Goal: Communication & Community: Share content

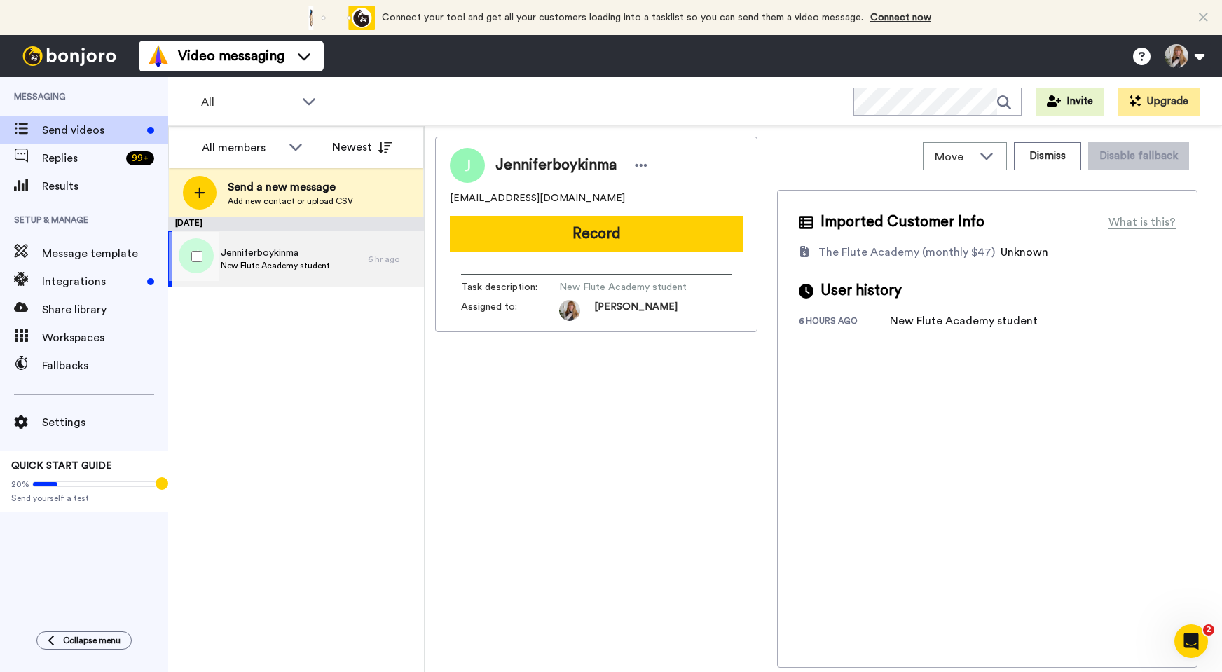
click at [286, 258] on span "Jenniferboykinma" at bounding box center [275, 253] width 109 height 14
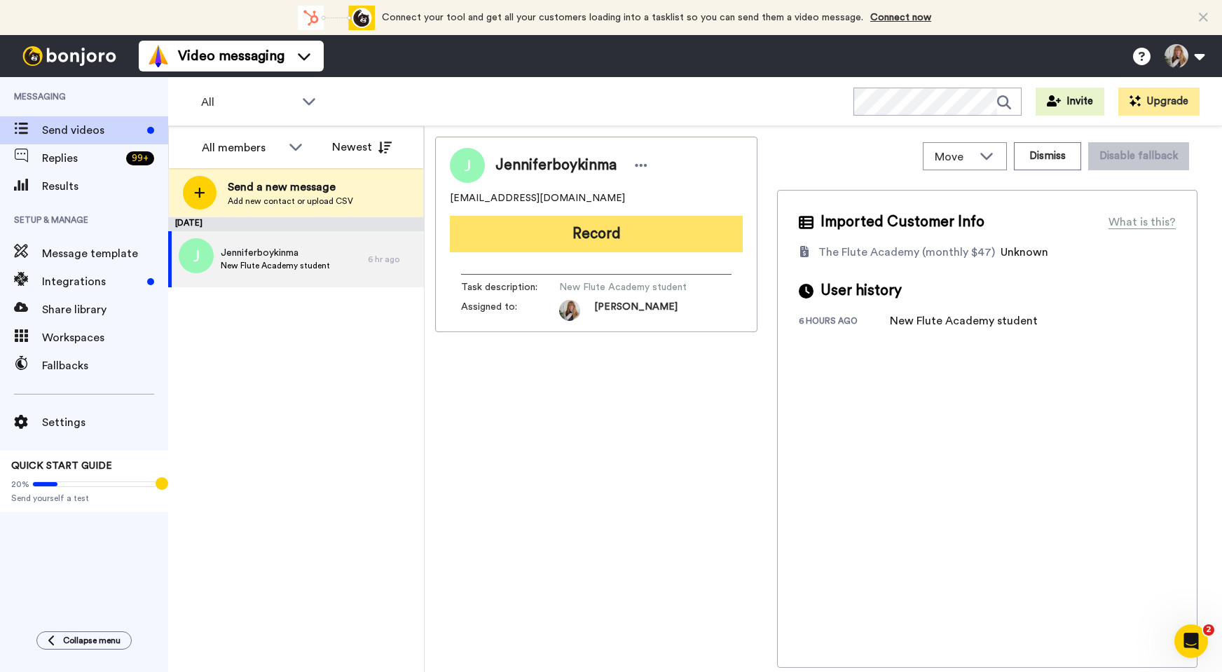
click at [637, 239] on button "Record" at bounding box center [596, 234] width 293 height 36
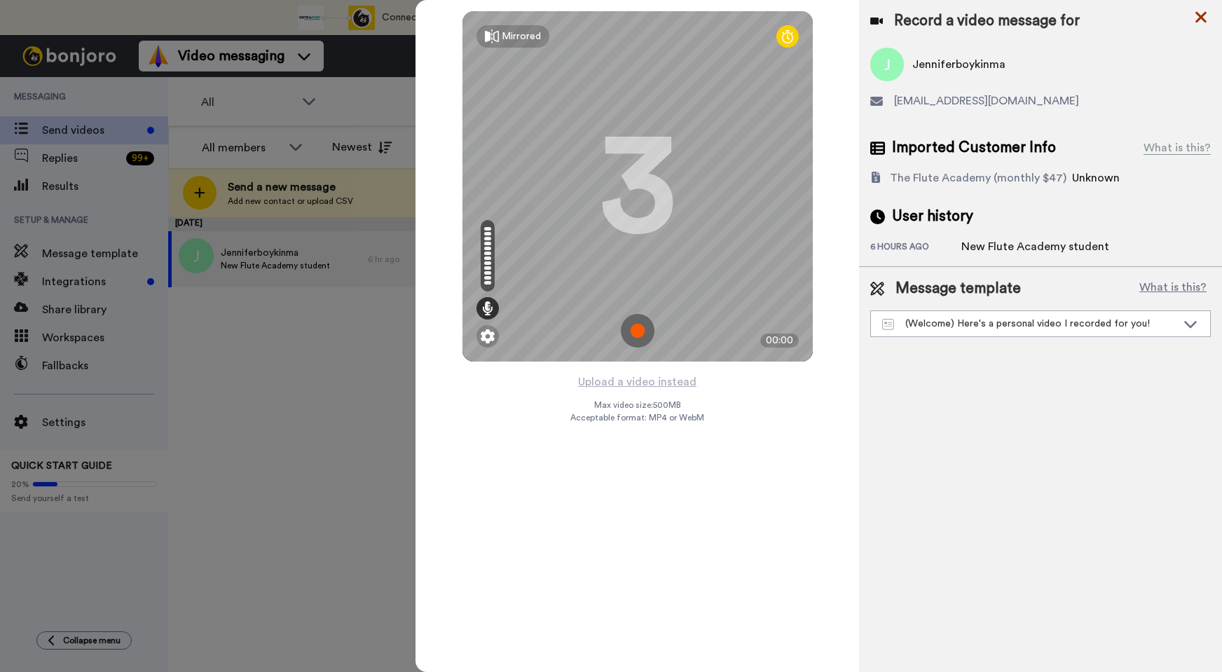
click at [1204, 20] on icon at bounding box center [1201, 17] width 11 height 11
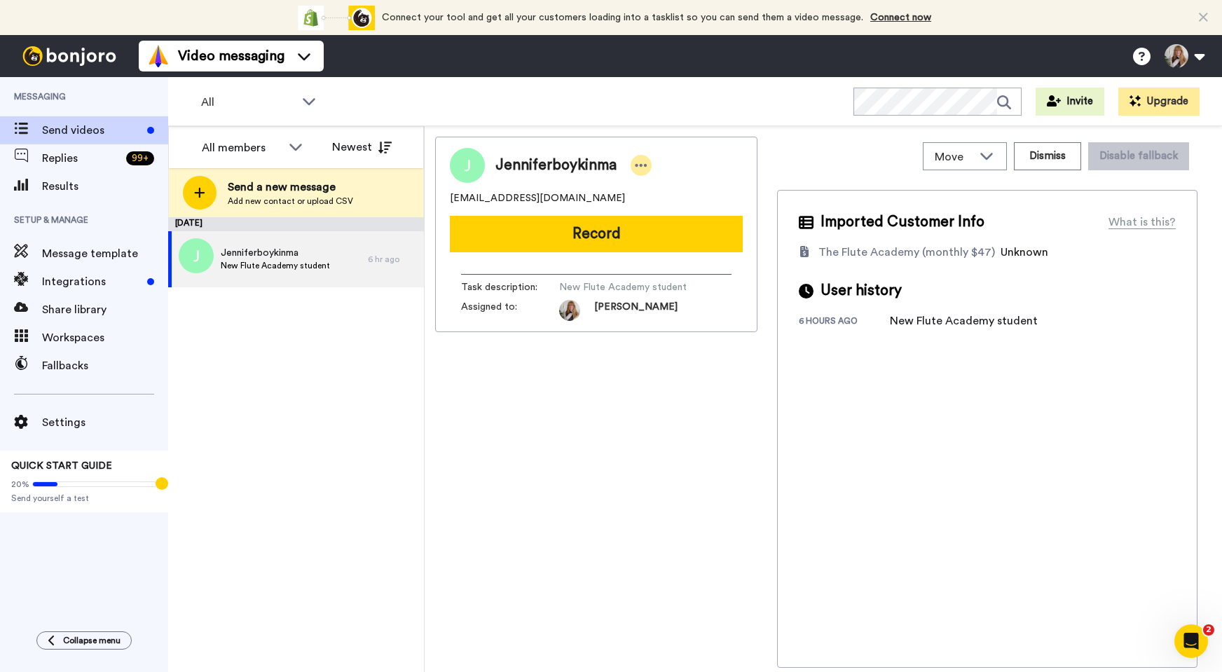
click at [638, 166] on icon at bounding box center [642, 165] width 12 height 3
click at [666, 188] on li "Edit contact" at bounding box center [679, 189] width 102 height 20
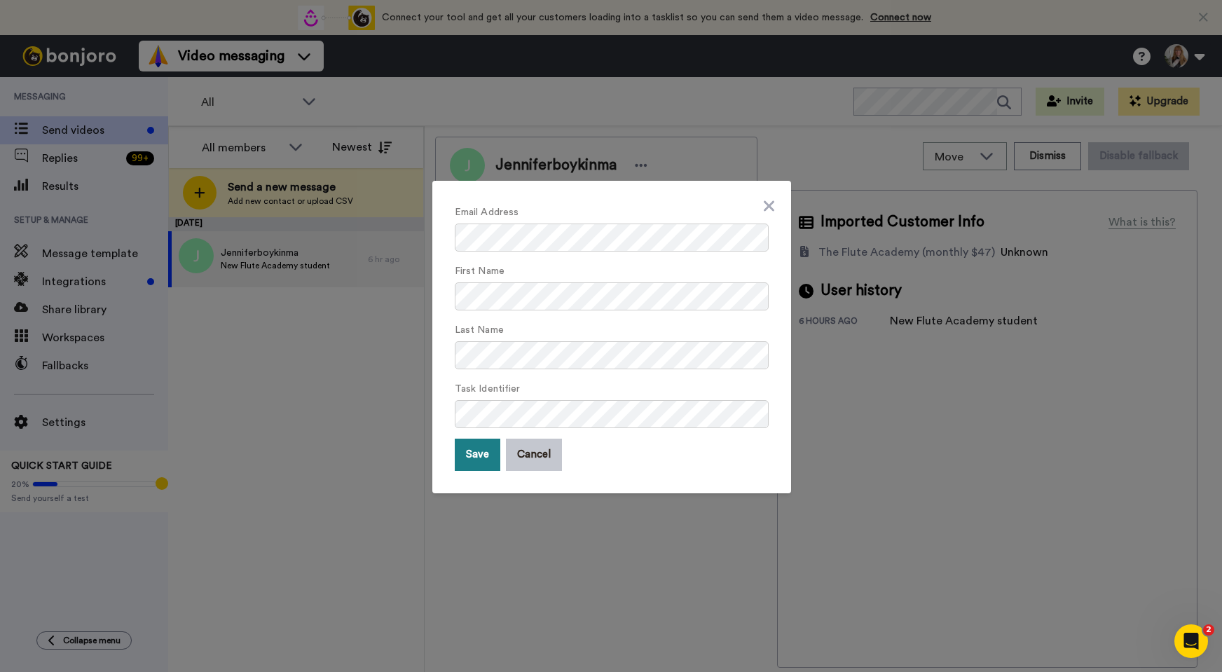
click at [486, 452] on button "Save" at bounding box center [478, 455] width 46 height 32
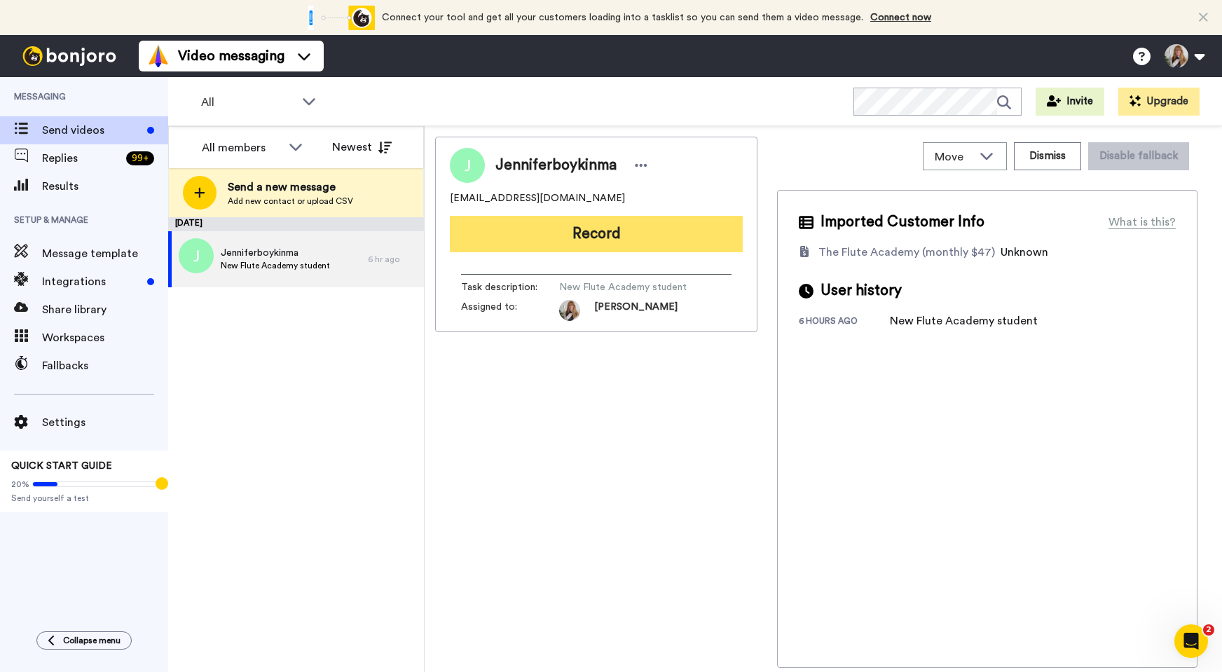
click at [564, 247] on button "Record" at bounding box center [596, 234] width 293 height 36
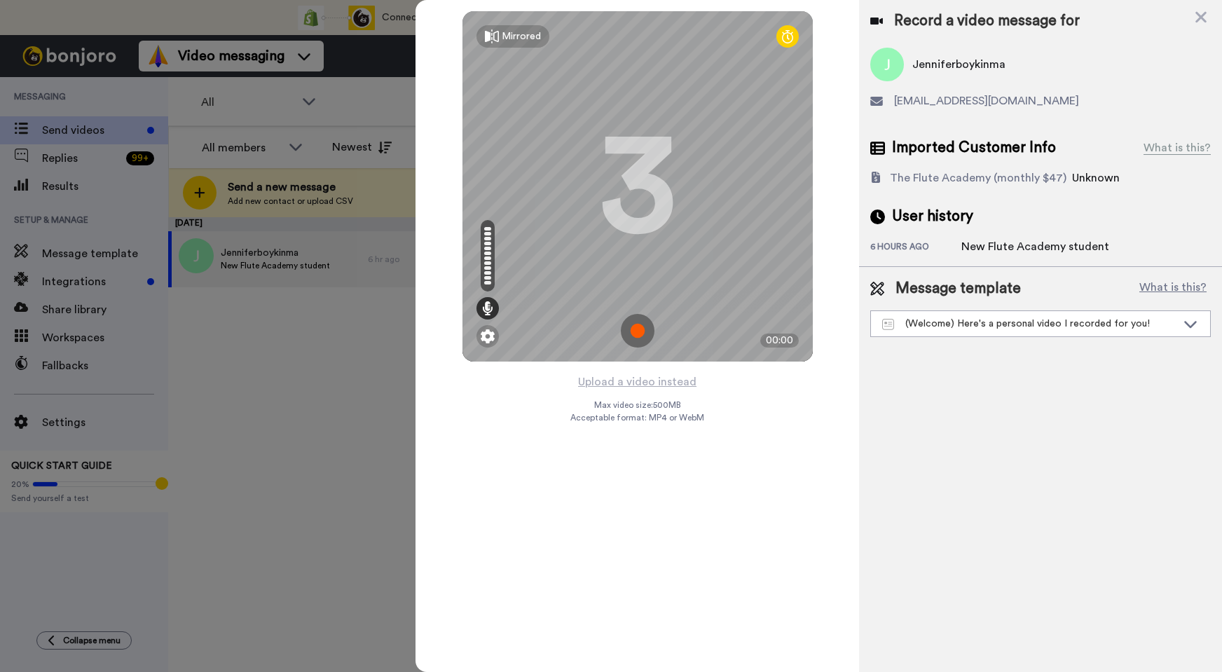
click at [636, 327] on img at bounding box center [638, 331] width 34 height 34
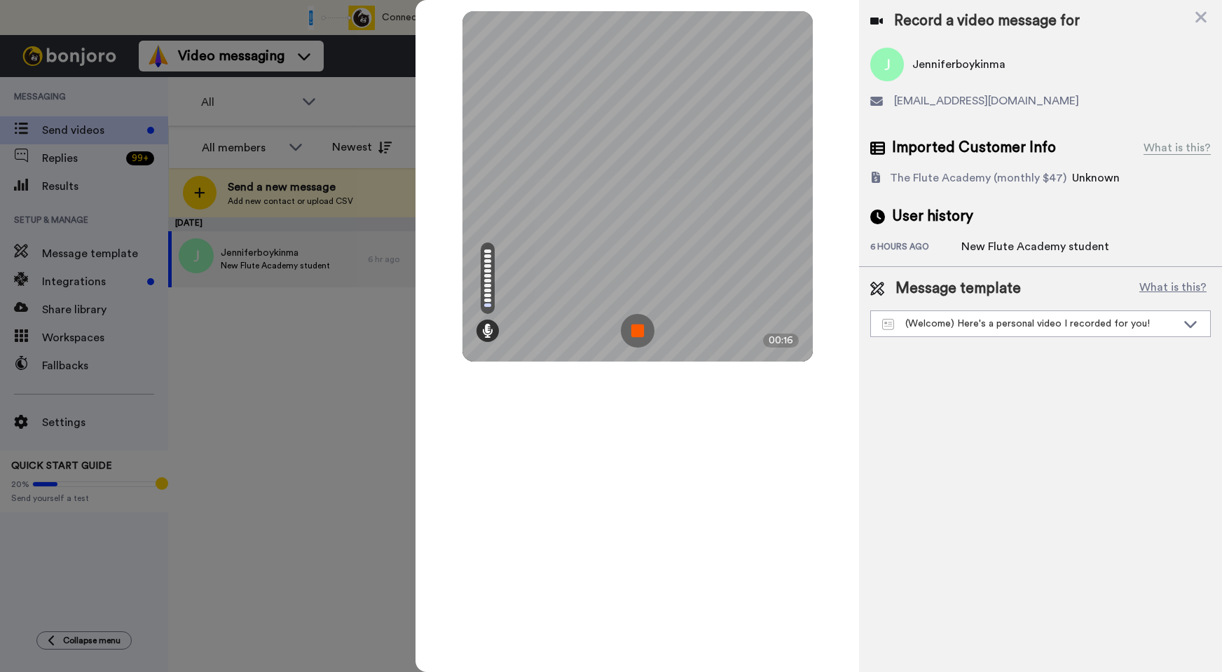
click at [636, 327] on img at bounding box center [638, 331] width 34 height 34
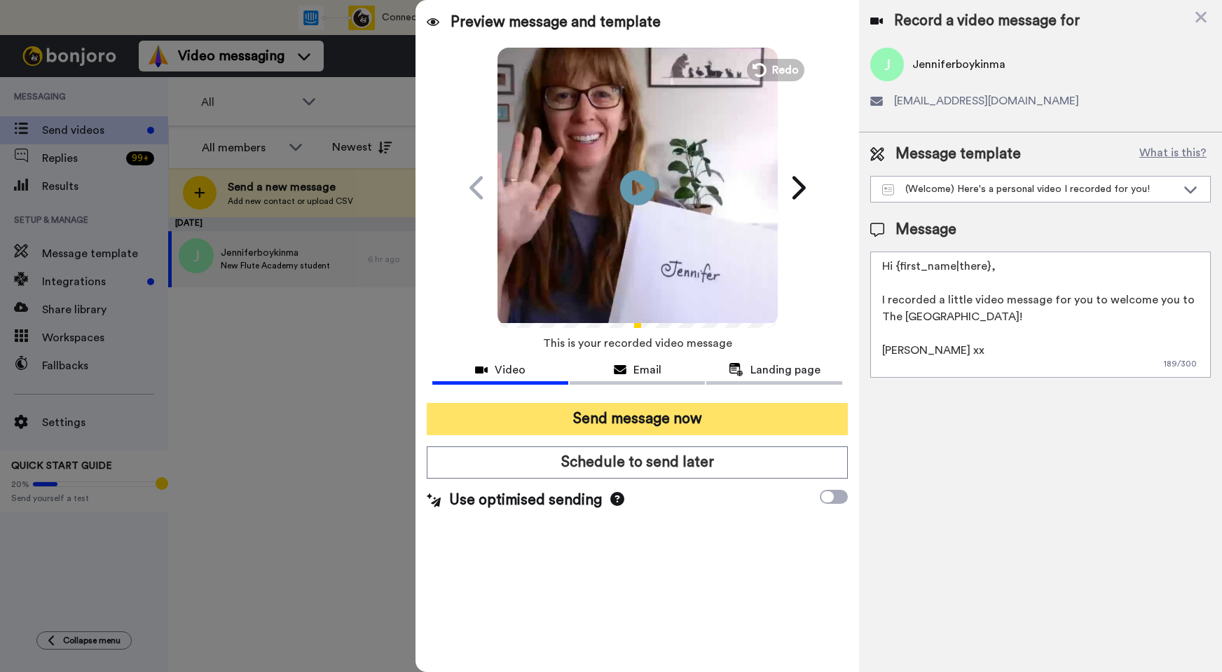
click at [625, 420] on button "Send message now" at bounding box center [637, 419] width 421 height 32
